Goal: Task Accomplishment & Management: Use online tool/utility

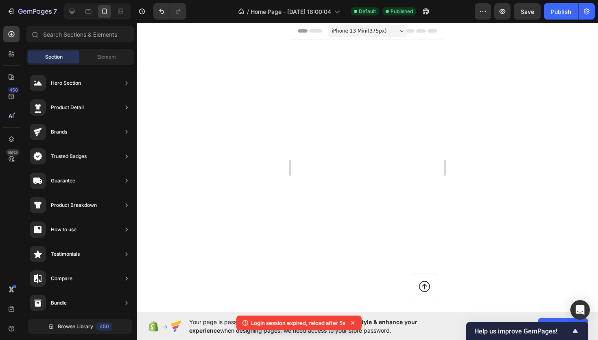
scroll to position [729, 0]
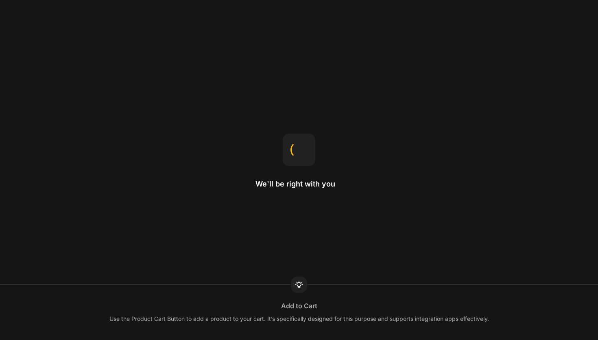
click at [275, 99] on div "We'll be right with you Add to Cart Use the Product Cart Button to add a produc…" at bounding box center [299, 170] width 598 height 340
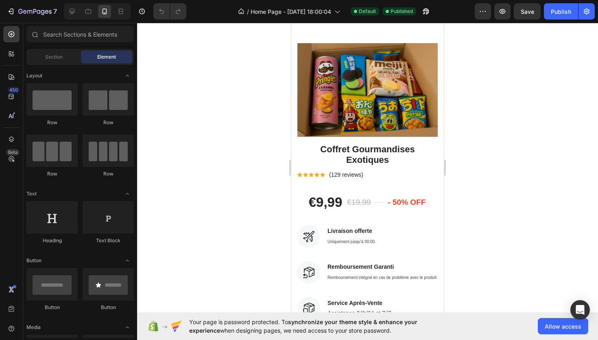
click at [263, 102] on div at bounding box center [367, 181] width 461 height 317
click at [246, 149] on div at bounding box center [367, 181] width 461 height 317
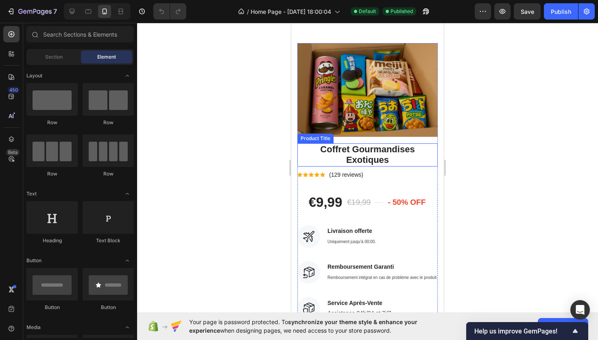
click at [393, 161] on h2 "Coffret Gourmandises Exotiques" at bounding box center [368, 154] width 140 height 23
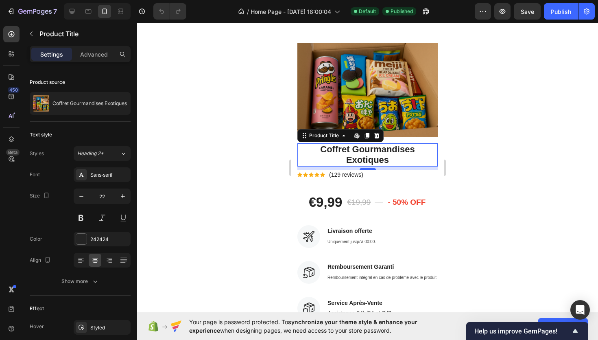
drag, startPoint x: 359, startPoint y: 140, endPoint x: 480, endPoint y: 136, distance: 121.4
